Goal: Task Accomplishment & Management: Manage account settings

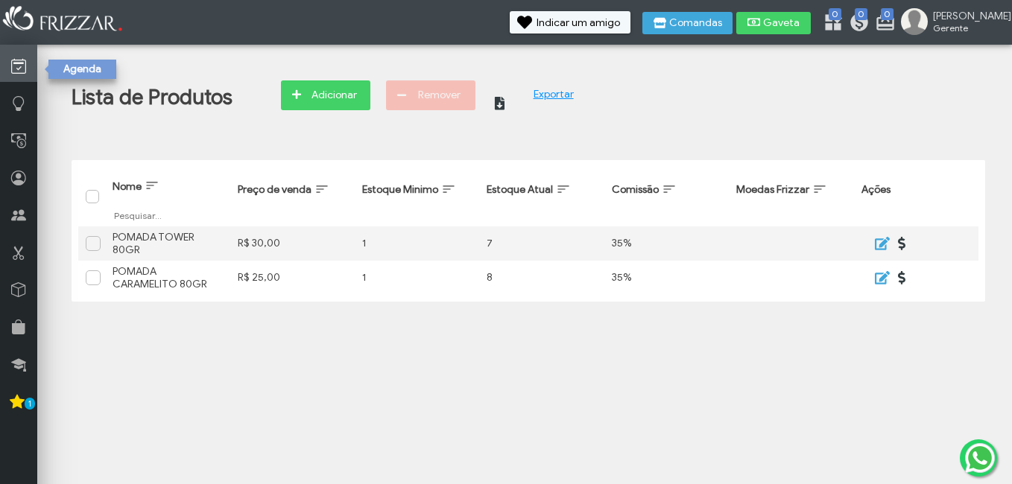
click at [28, 59] on link at bounding box center [18, 63] width 37 height 37
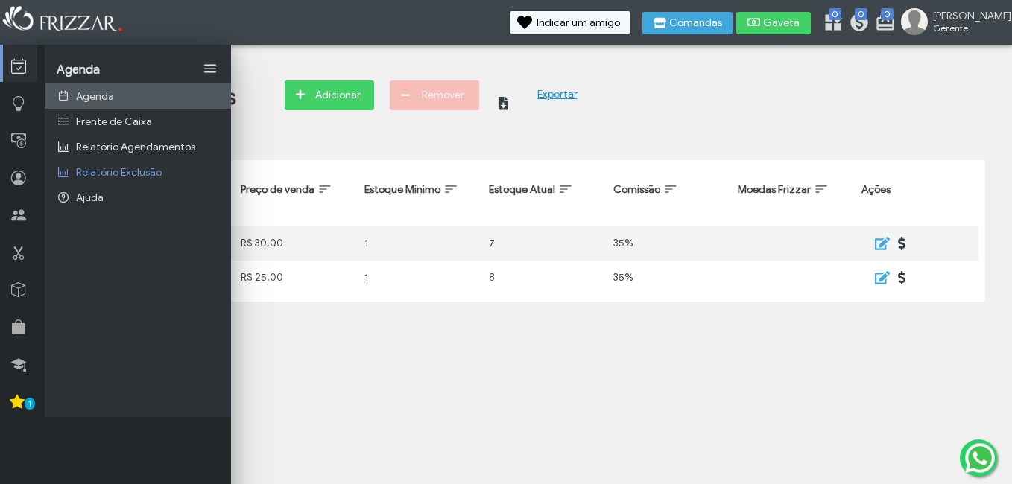
click at [89, 93] on span "Agenda" at bounding box center [95, 96] width 38 height 13
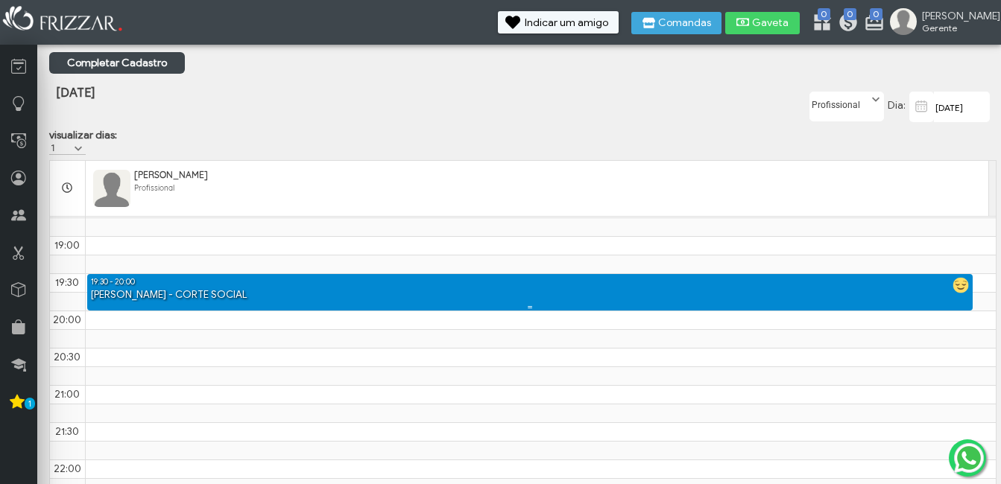
click at [176, 288] on div "19:30 - 20:00" at bounding box center [530, 281] width 886 height 14
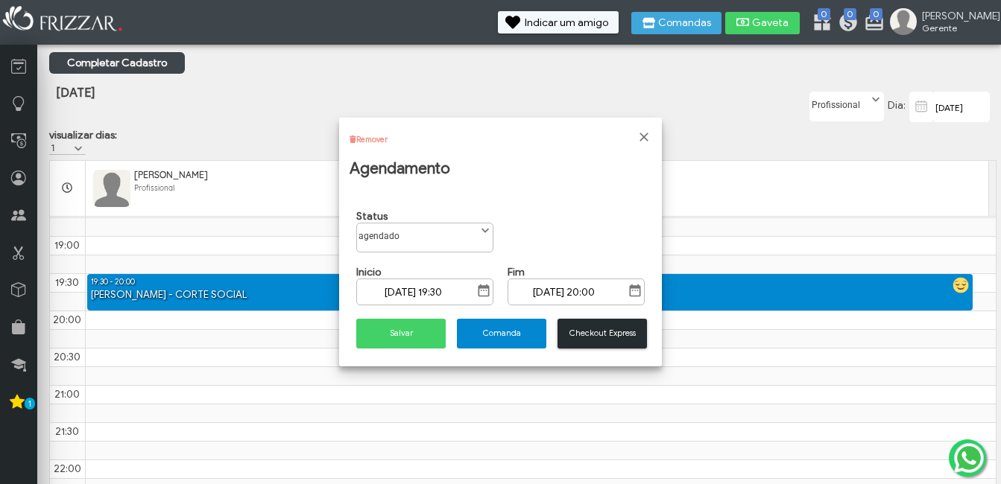
scroll to position [8, 66]
click at [466, 235] on label "agendado" at bounding box center [416, 233] width 119 height 19
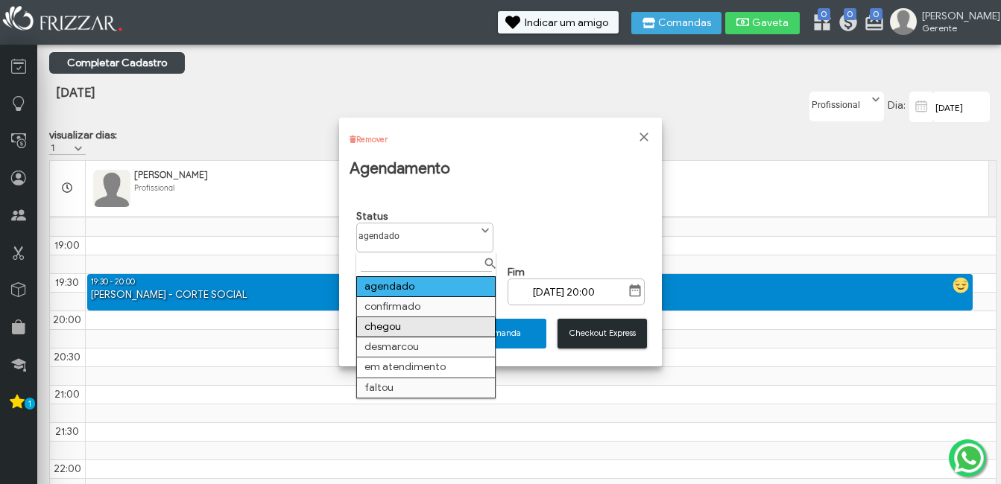
click at [421, 328] on td "chegou" at bounding box center [426, 327] width 139 height 20
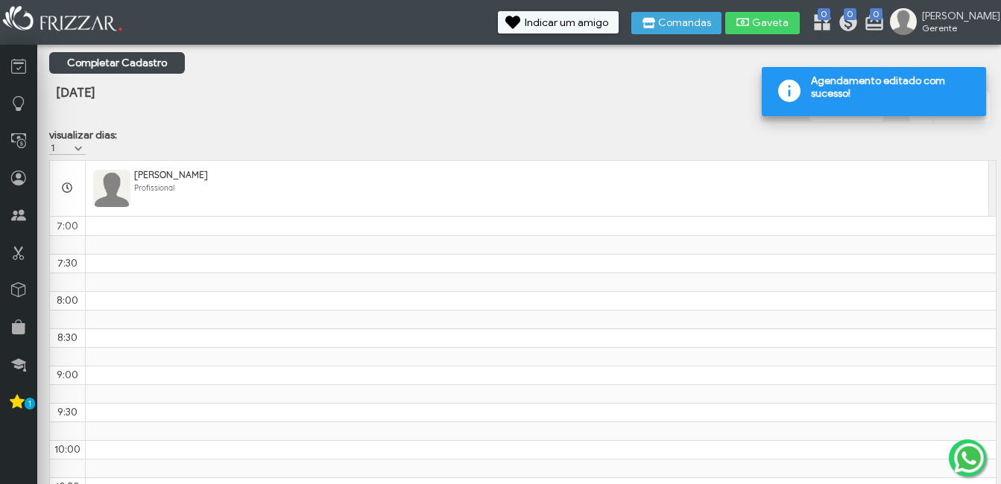
scroll to position [875, 0]
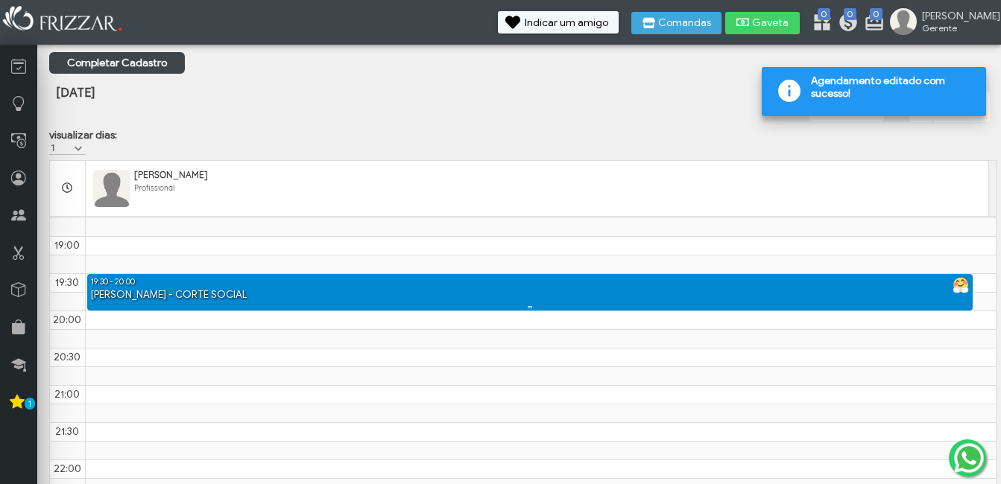
click at [437, 300] on div "[PERSON_NAME] - CORTE SOCIAL" at bounding box center [530, 295] width 886 height 14
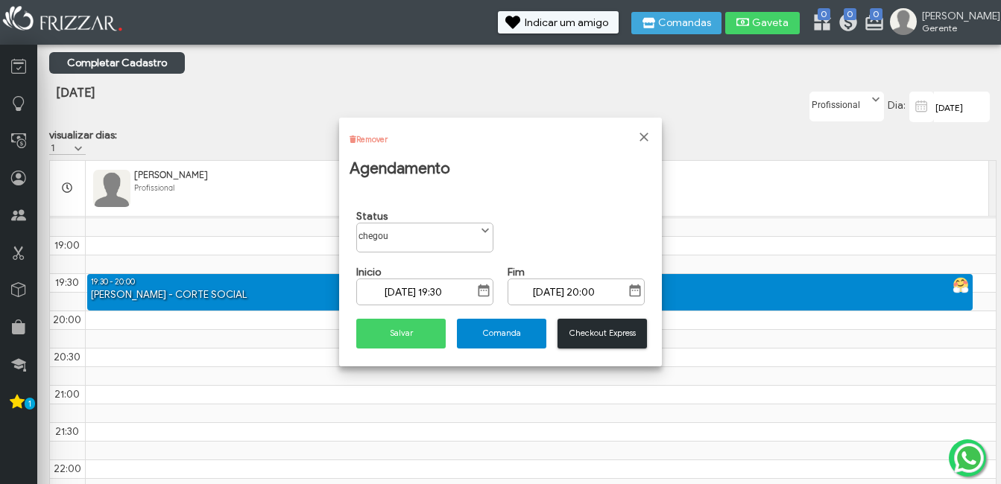
scroll to position [8, 66]
click at [419, 231] on label "chegou" at bounding box center [416, 233] width 119 height 19
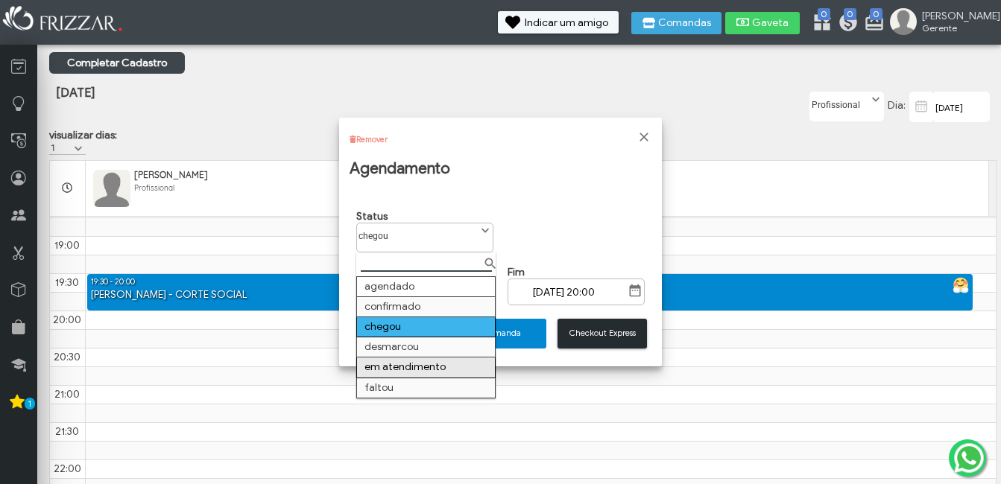
click at [410, 361] on td "em atendimento" at bounding box center [426, 368] width 139 height 20
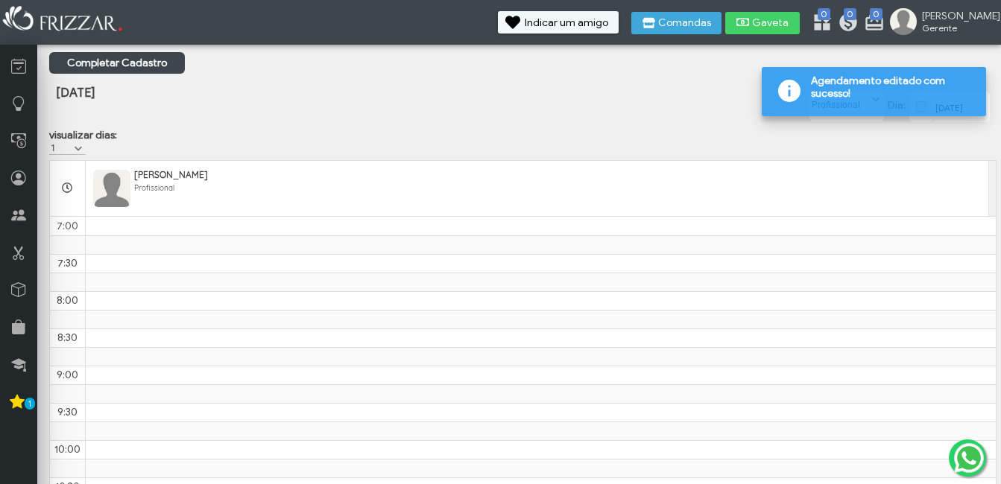
scroll to position [875, 0]
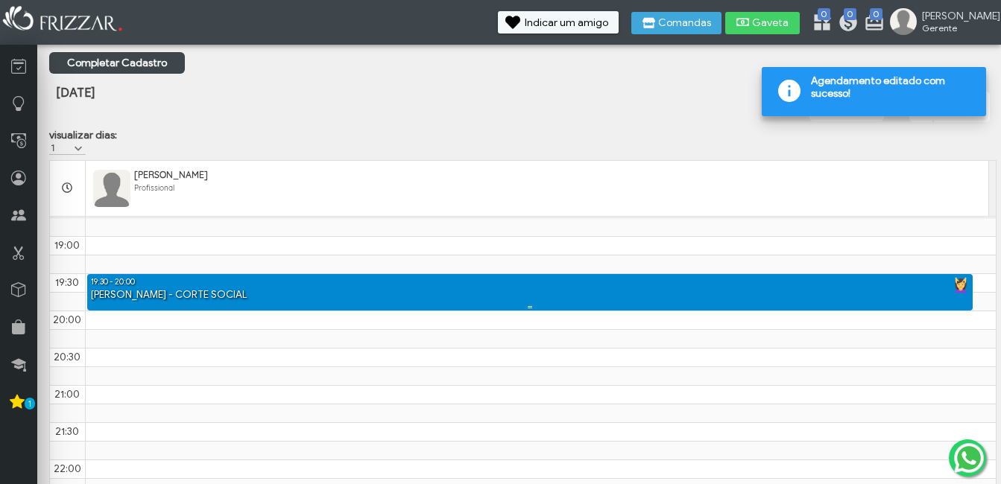
click at [715, 288] on div "19:30 - 20:00" at bounding box center [530, 281] width 886 height 14
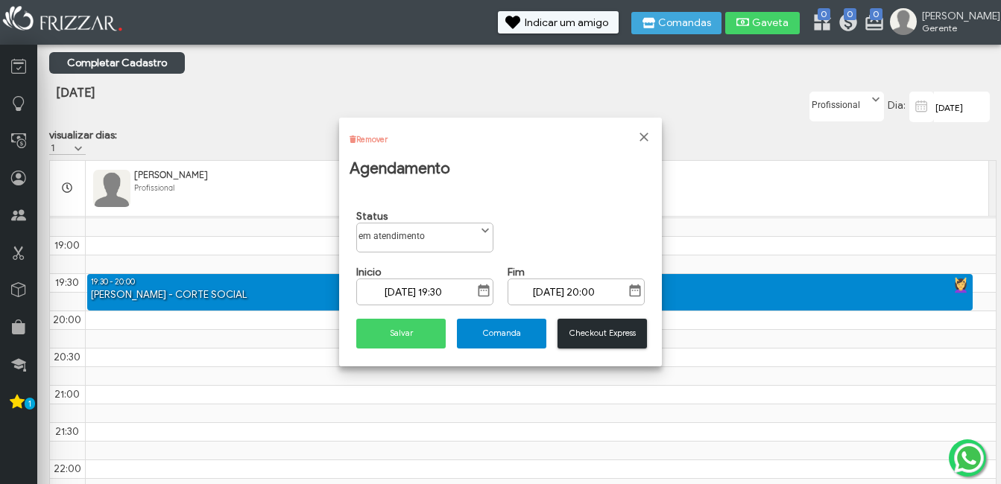
scroll to position [8, 66]
click at [389, 236] on label "em atendimento" at bounding box center [416, 233] width 119 height 19
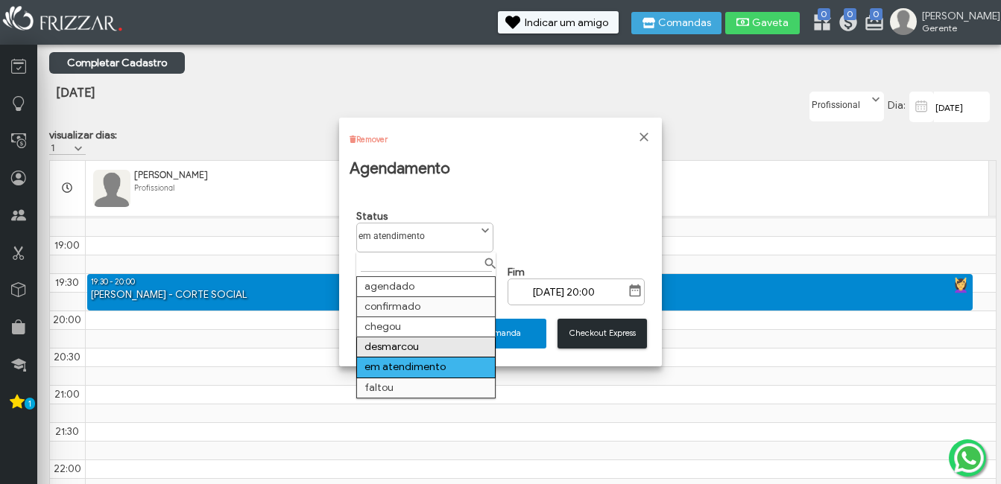
click at [384, 344] on td "desmarcou" at bounding box center [426, 348] width 139 height 20
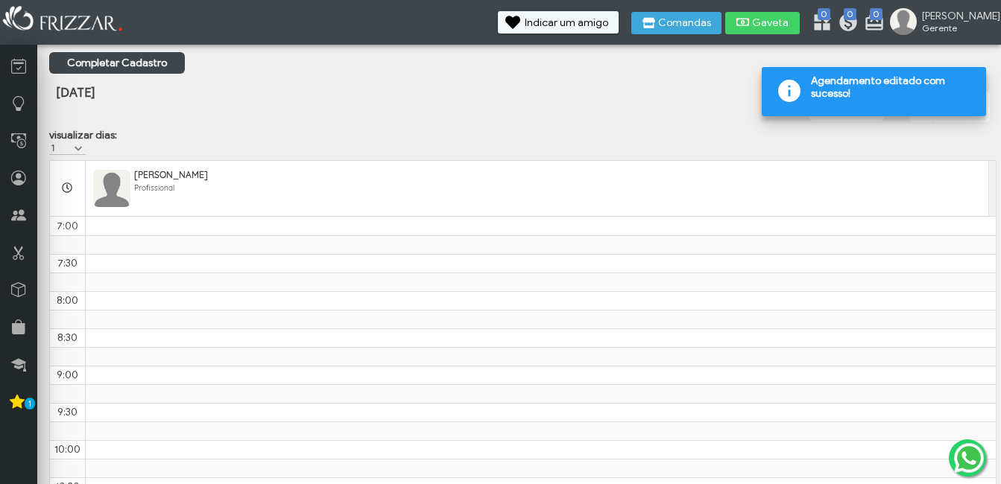
scroll to position [875, 0]
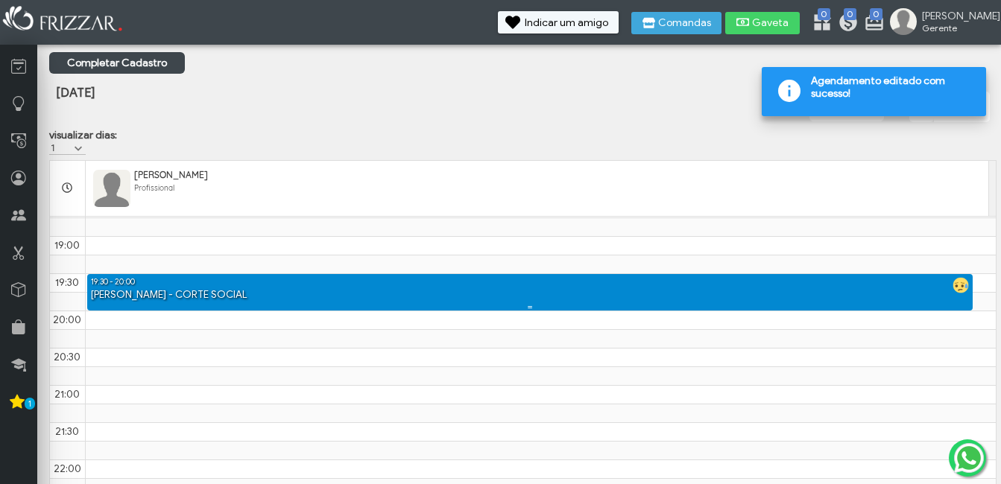
click at [408, 303] on div "[PERSON_NAME] - CORTE SOCIAL" at bounding box center [530, 295] width 886 height 14
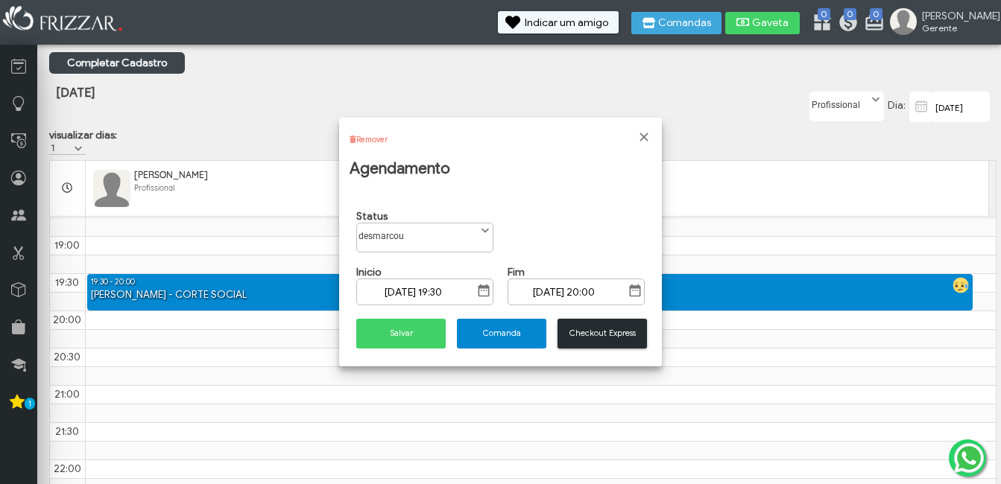
scroll to position [8, 66]
click at [414, 236] on label "desmarcou" at bounding box center [416, 233] width 119 height 19
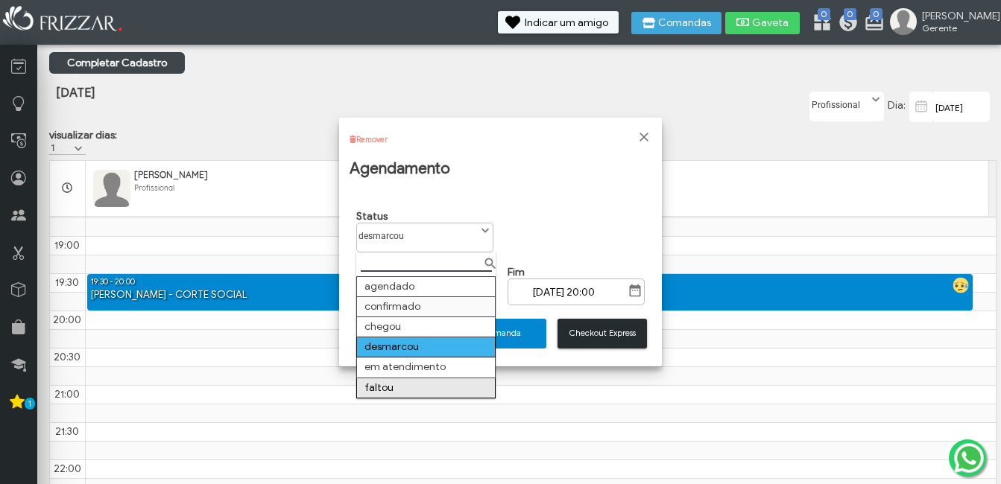
click at [396, 387] on td "faltou" at bounding box center [426, 388] width 139 height 20
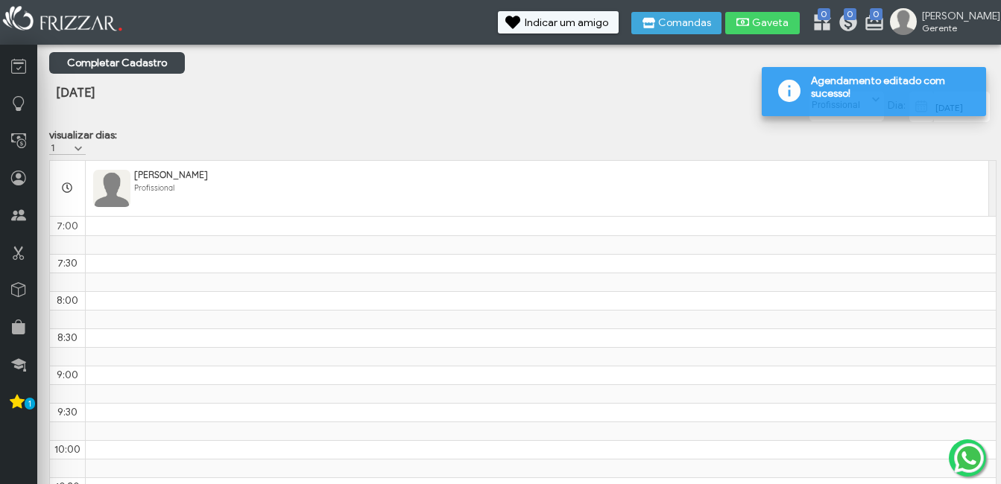
scroll to position [875, 0]
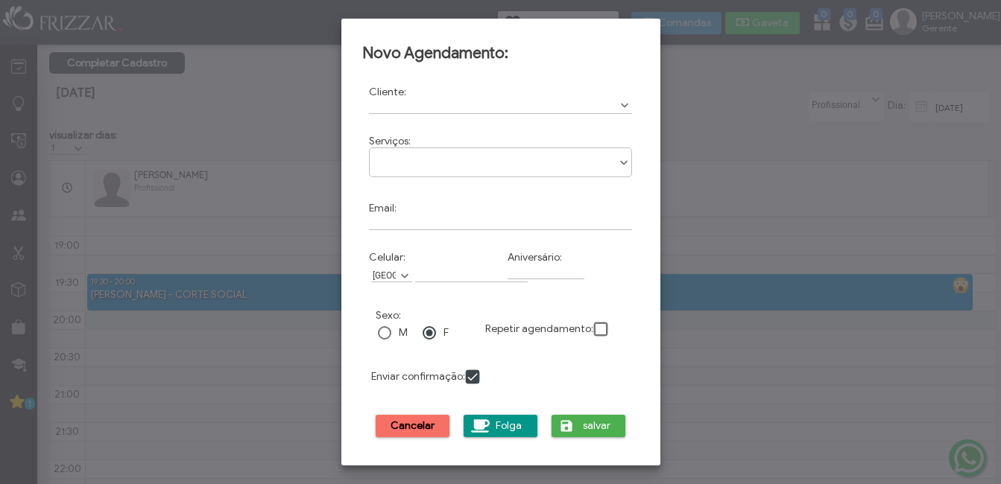
click at [409, 425] on span "Cancelar" at bounding box center [413, 426] width 54 height 22
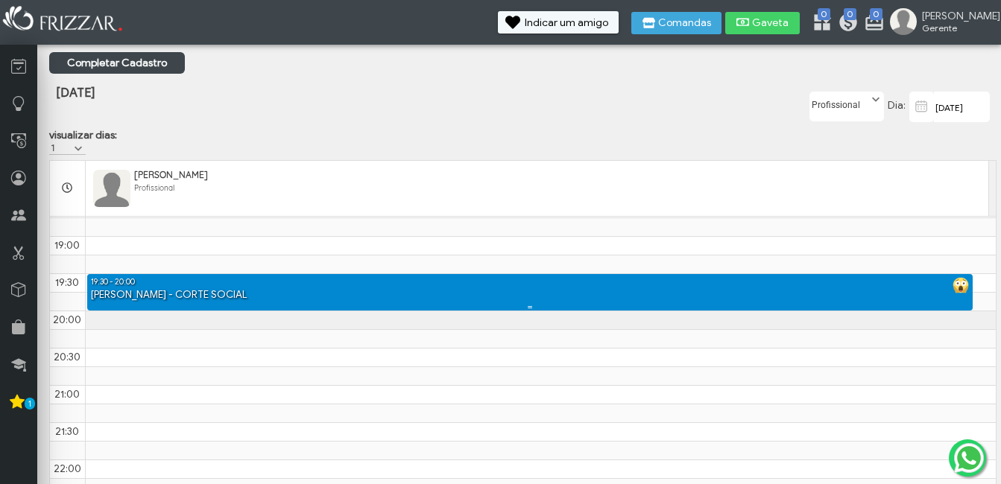
click at [490, 303] on div "[PERSON_NAME] - CORTE SOCIAL" at bounding box center [530, 295] width 886 height 14
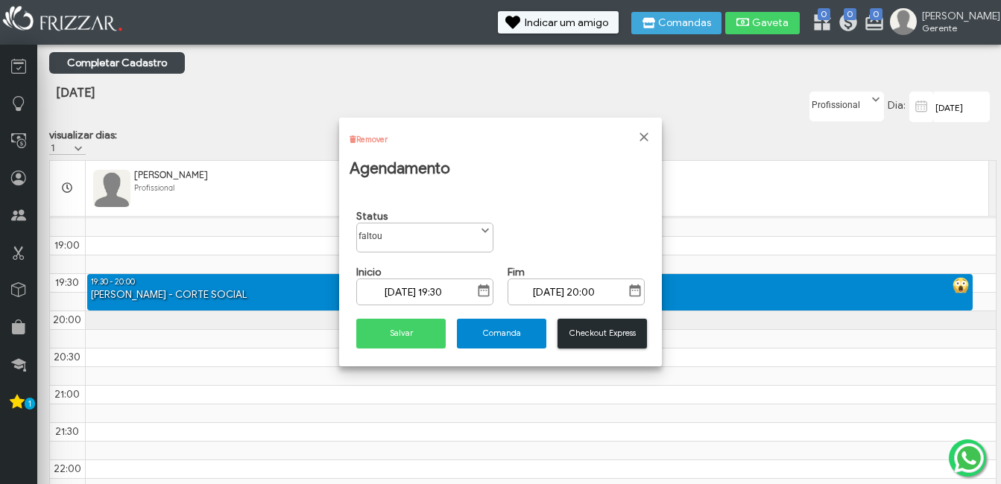
scroll to position [8, 66]
click at [498, 337] on span "Comanda" at bounding box center [501, 333] width 69 height 11
